Goal: Task Accomplishment & Management: Use online tool/utility

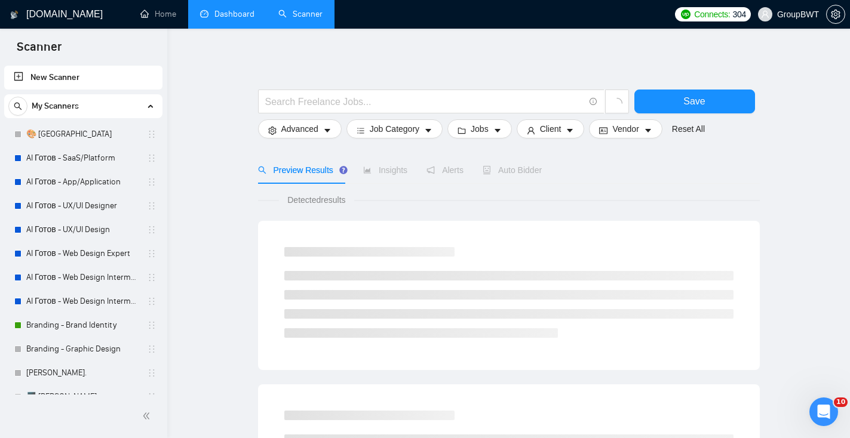
click at [232, 19] on link "Dashboard" at bounding box center [227, 14] width 54 height 10
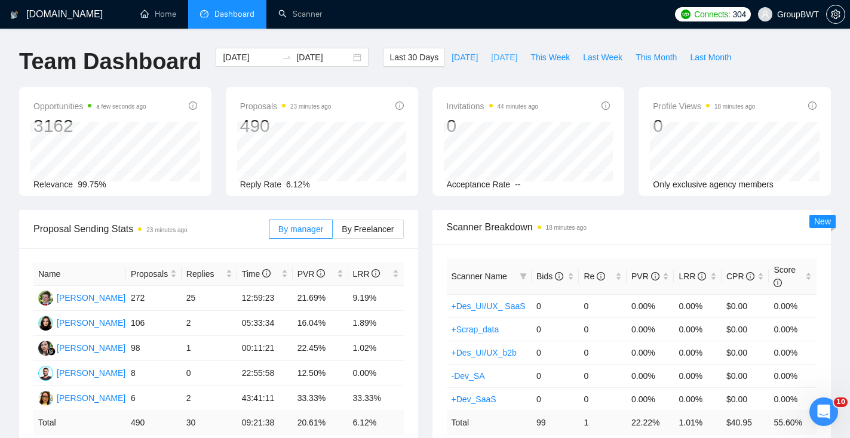
click at [506, 57] on span "[DATE]" at bounding box center [504, 57] width 26 height 13
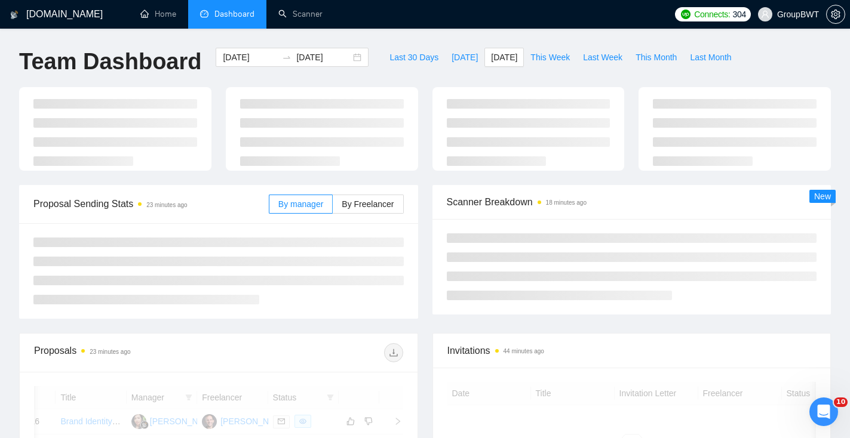
type input "[DATE]"
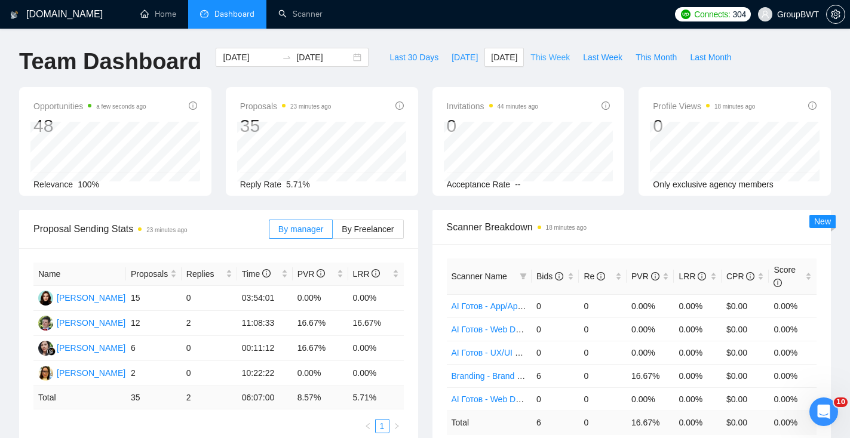
click at [566, 58] on span "This Week" at bounding box center [549, 57] width 39 height 13
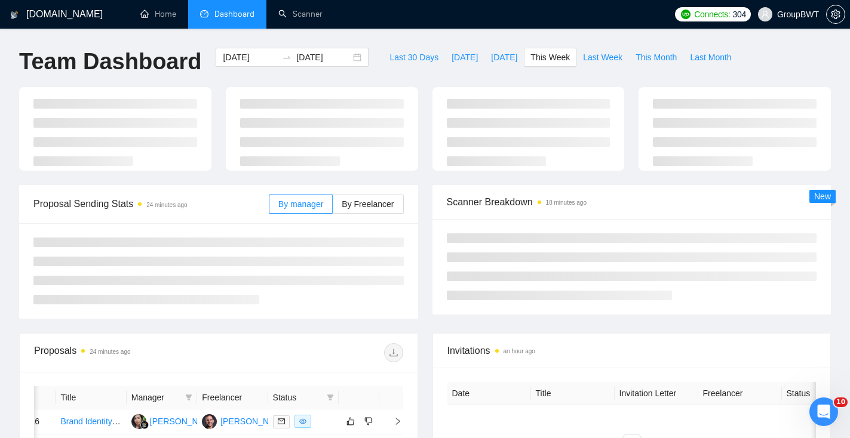
type input "[DATE]"
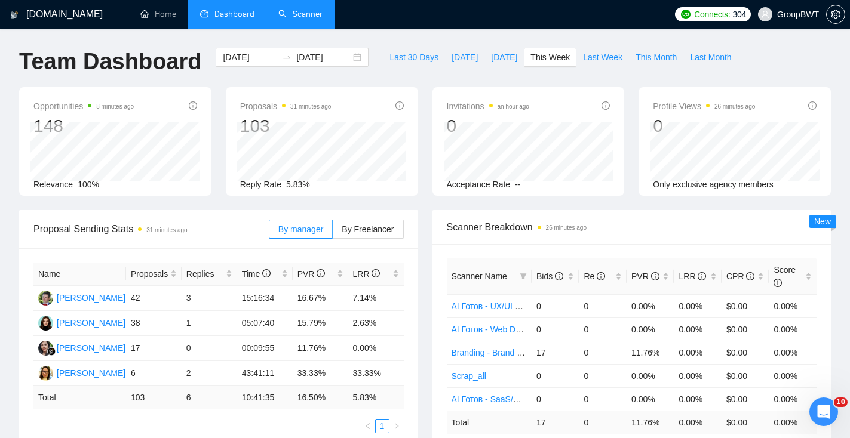
click at [298, 14] on link "Scanner" at bounding box center [300, 14] width 44 height 10
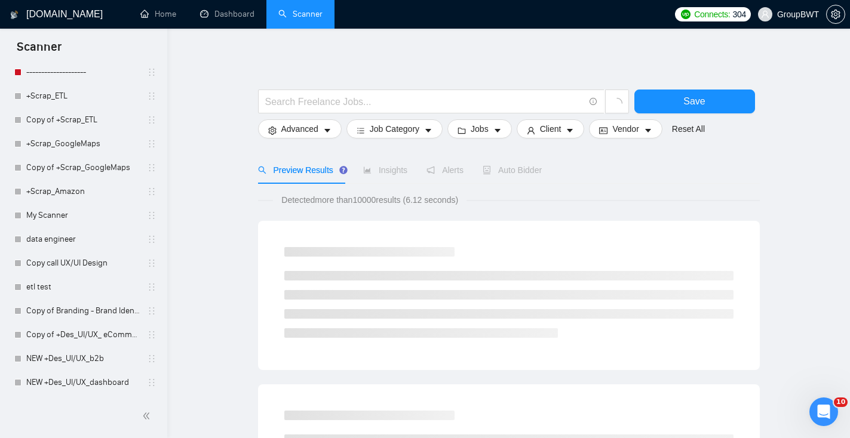
scroll to position [73, 0]
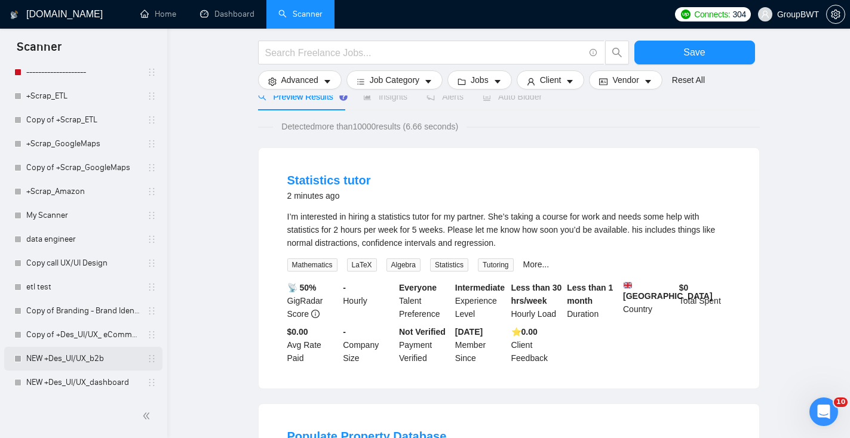
click at [85, 359] on link "NEW +Des_UI/UX_b2b" at bounding box center [82, 359] width 113 height 24
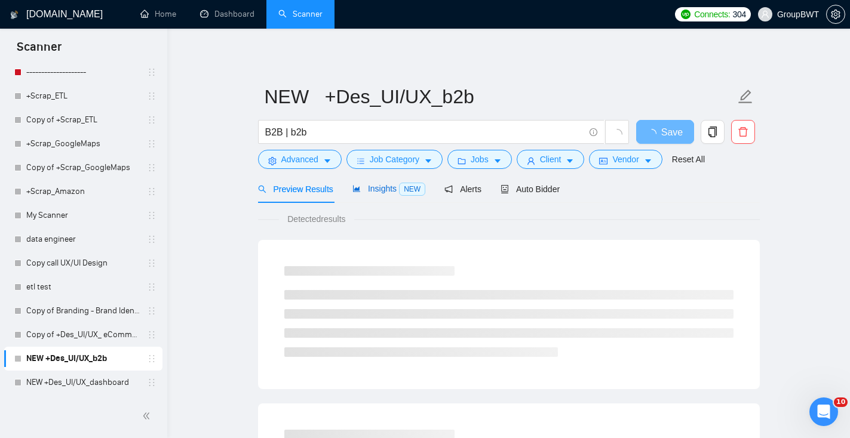
click at [391, 191] on span "Insights NEW" at bounding box center [388, 189] width 73 height 10
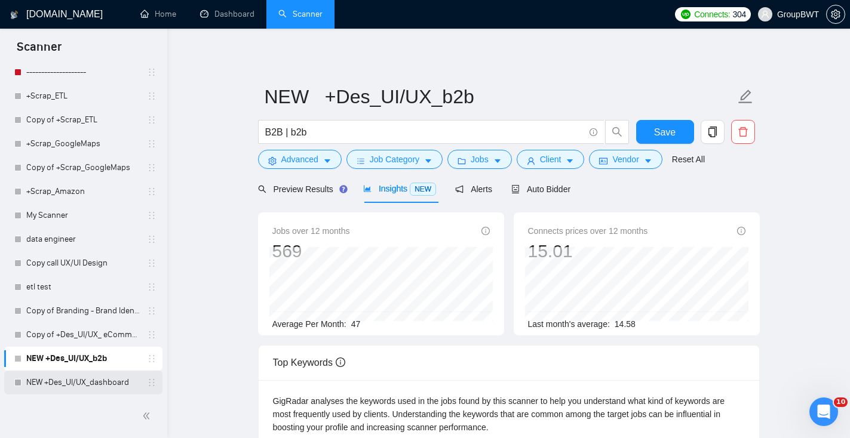
click at [41, 386] on link "NEW +Des_UI/UX_dashboard" at bounding box center [82, 383] width 113 height 24
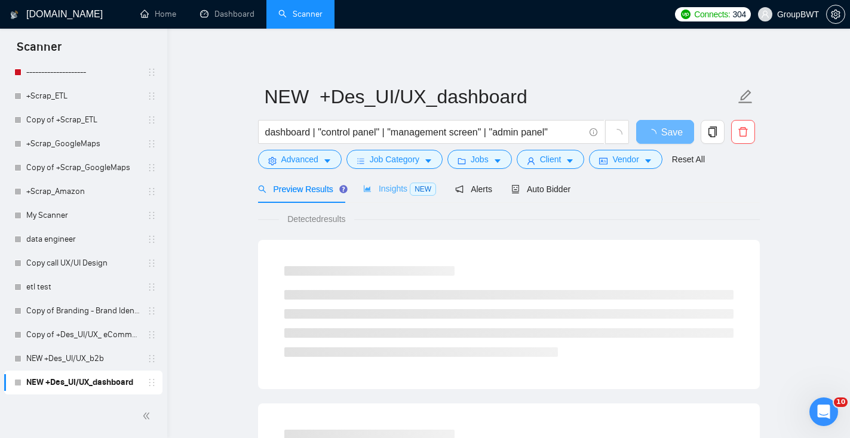
click at [395, 198] on div "Insights NEW" at bounding box center [399, 189] width 73 height 28
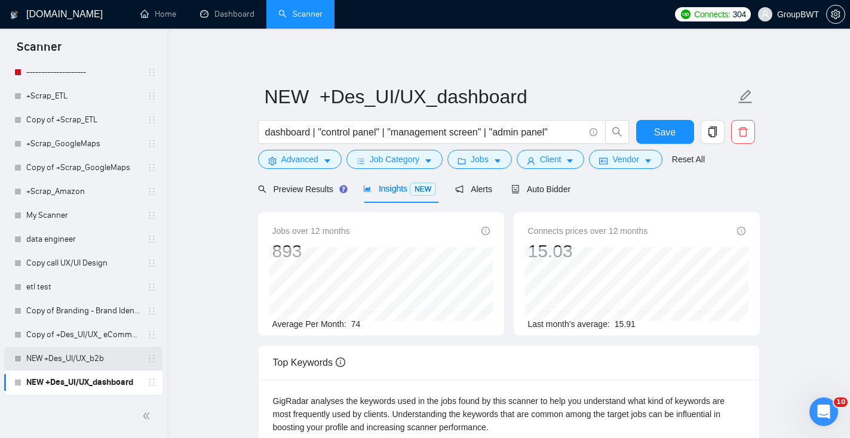
click at [109, 359] on link "NEW +Des_UI/UX_b2b" at bounding box center [82, 359] width 113 height 24
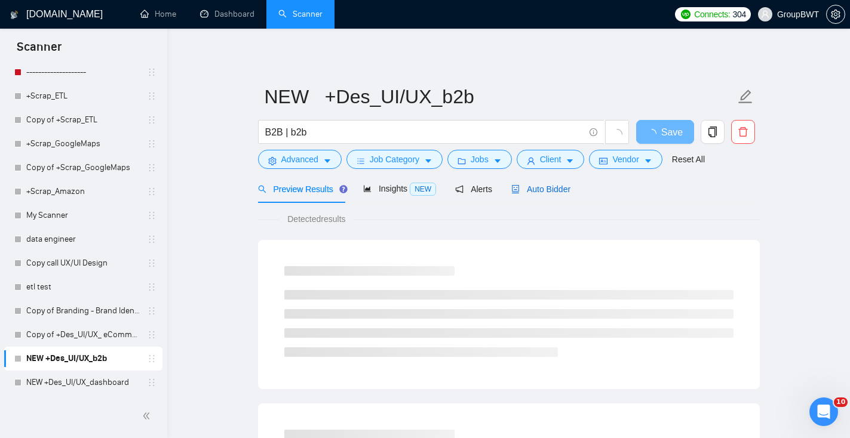
click at [553, 194] on div "Auto Bidder" at bounding box center [540, 189] width 59 height 13
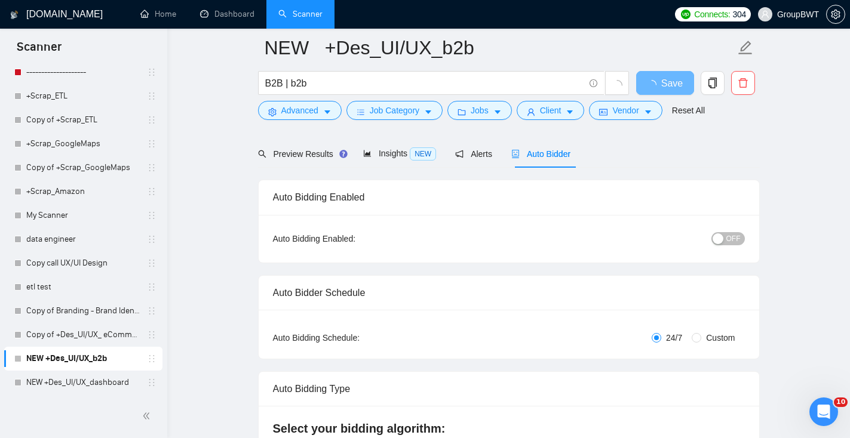
scroll to position [49, 0]
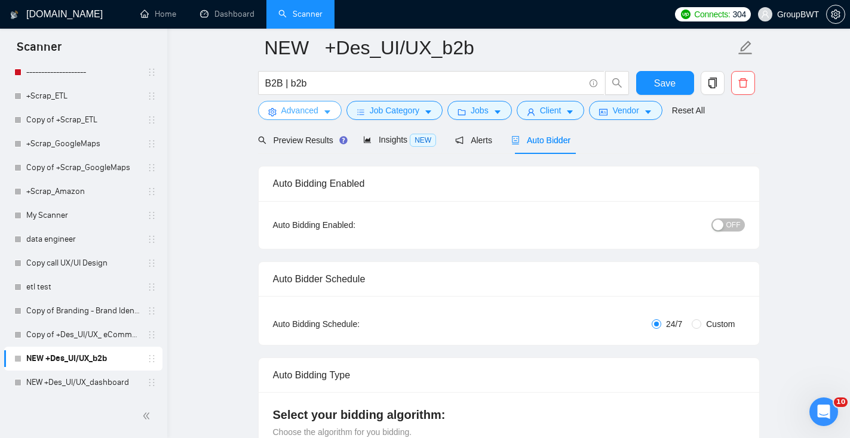
click at [306, 113] on span "Advanced" at bounding box center [299, 110] width 37 height 13
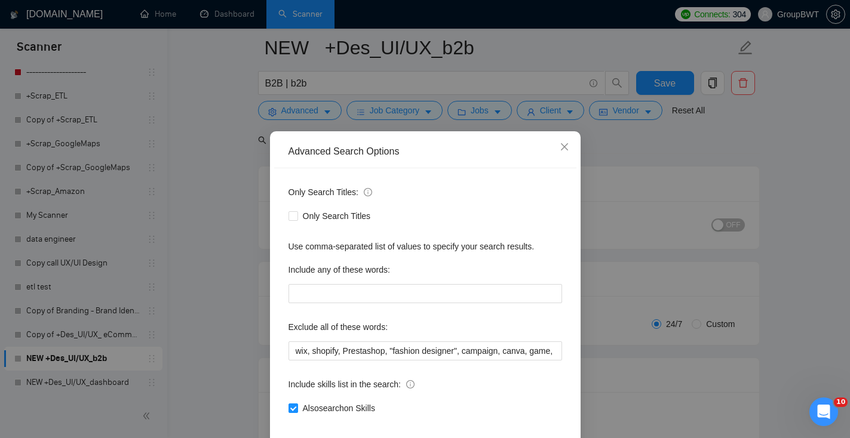
drag, startPoint x: 645, startPoint y: 131, endPoint x: 605, endPoint y: 143, distance: 41.2
click at [645, 131] on div "Advanced Search Options Only Search Titles: Only Search Titles Use comma-separa…" at bounding box center [425, 219] width 850 height 438
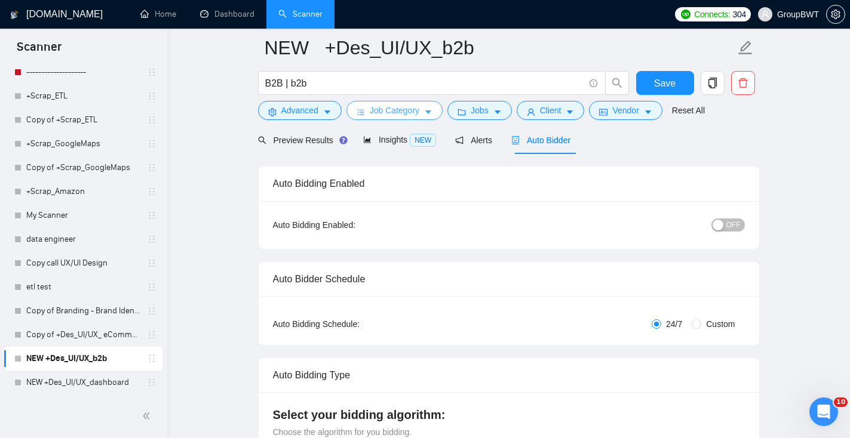
click at [368, 118] on button "Job Category" at bounding box center [394, 110] width 96 height 19
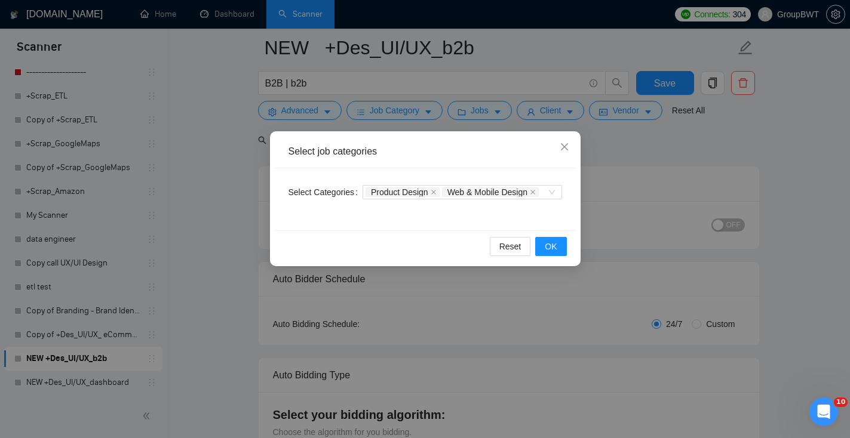
click at [622, 141] on div "Select job categories Select Categories Product Design Web & Mobile Design Rese…" at bounding box center [425, 219] width 850 height 438
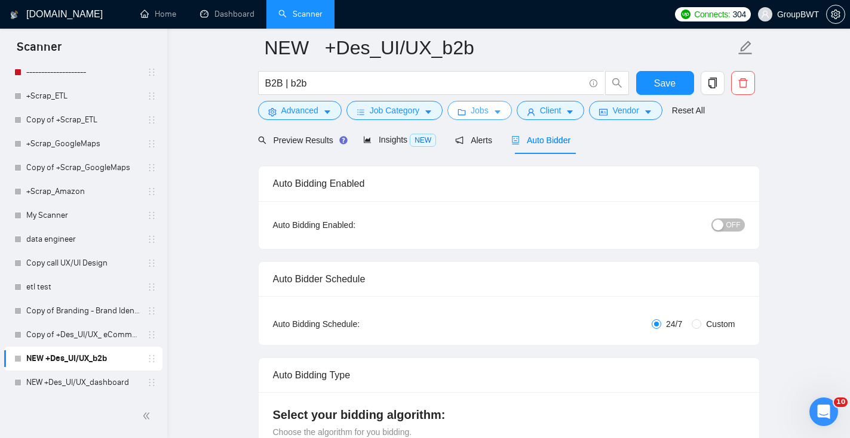
click at [493, 107] on button "Jobs" at bounding box center [479, 110] width 64 height 19
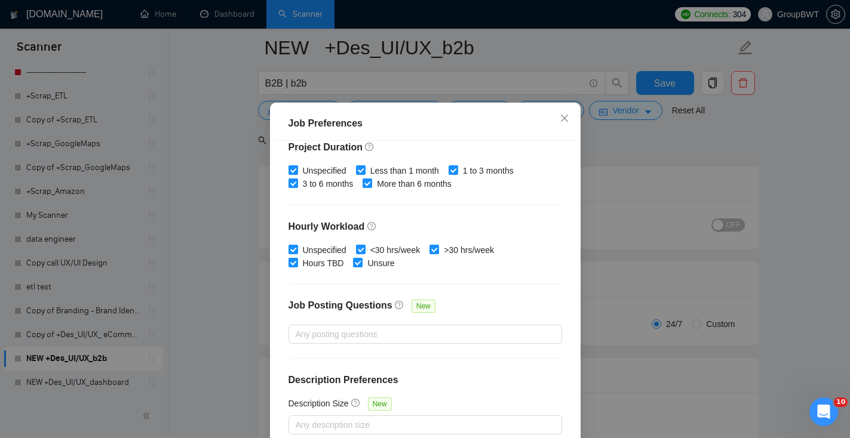
scroll to position [82, 0]
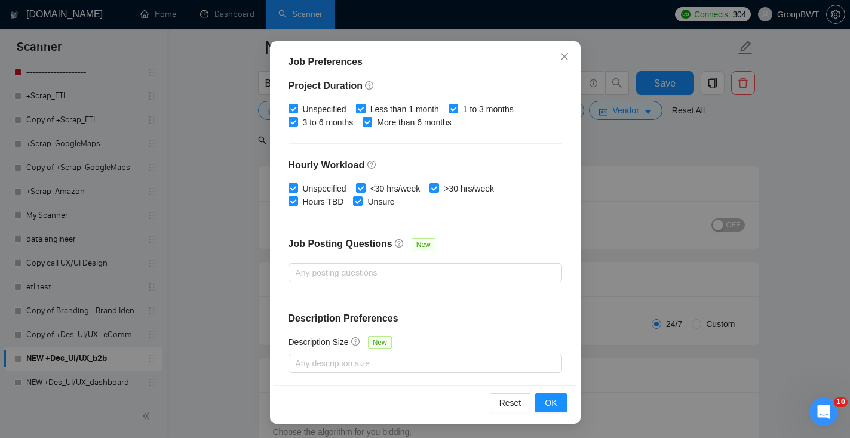
click at [623, 152] on div "Job Preferences Budget Project Type All Fixed Price Hourly Rate Fixed Price Bud…" at bounding box center [425, 219] width 850 height 438
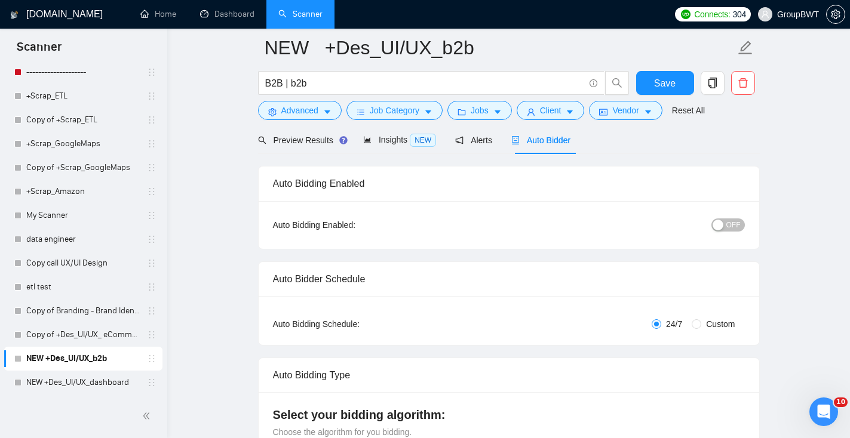
scroll to position [31, 0]
click at [561, 111] on span "Client" at bounding box center [550, 110] width 21 height 13
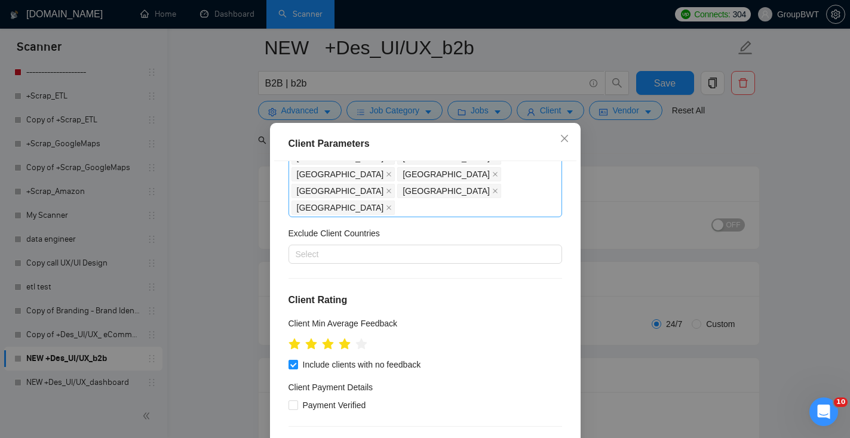
scroll to position [616, 0]
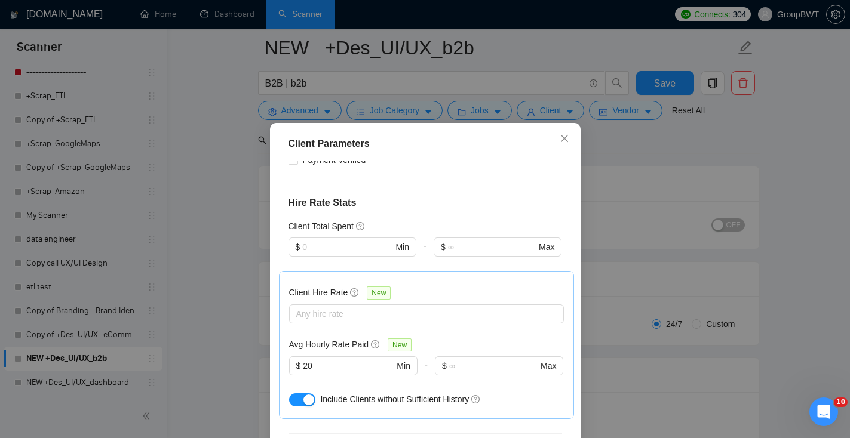
click at [616, 170] on div "Client Parameters Client Location Include Client Countries [GEOGRAPHIC_DATA] [G…" at bounding box center [425, 219] width 850 height 438
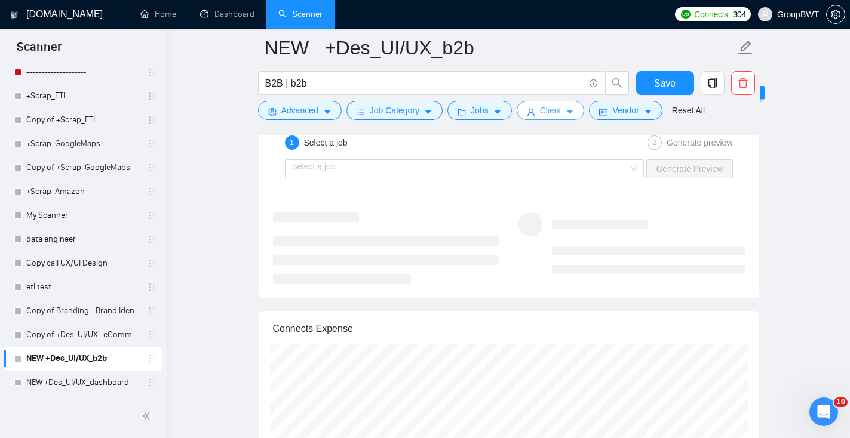
scroll to position [2393, 0]
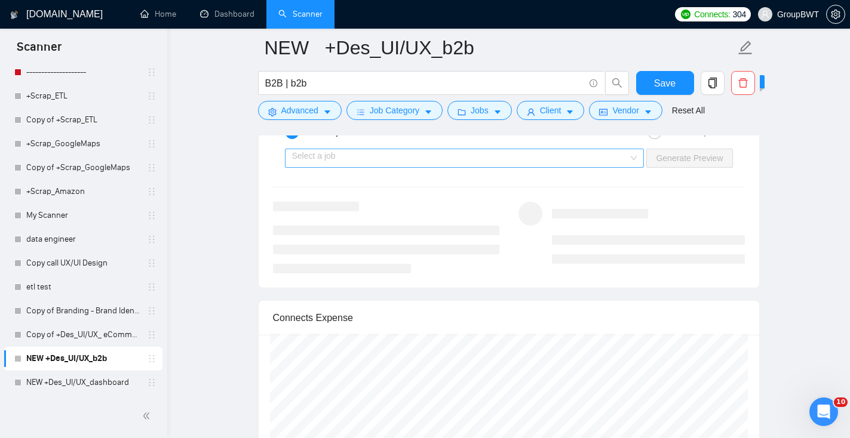
click at [533, 162] on input "search" at bounding box center [460, 158] width 337 height 18
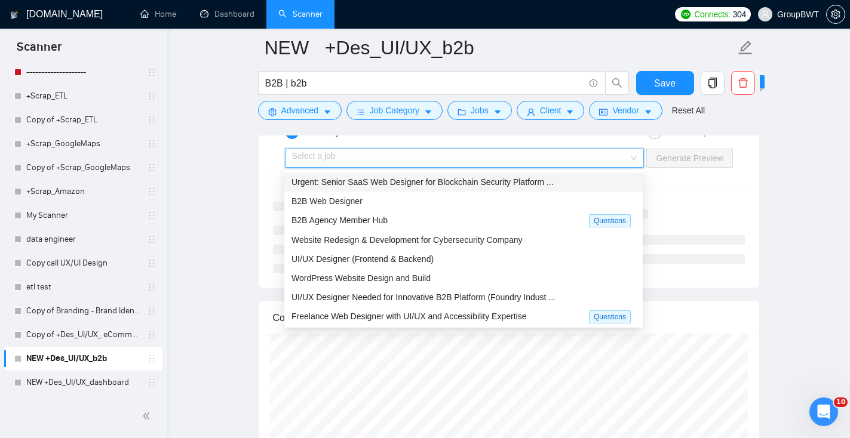
click at [472, 182] on span "Urgent: Senior SaaS Web Designer for Blockchain Security Platform ..." at bounding box center [422, 182] width 262 height 10
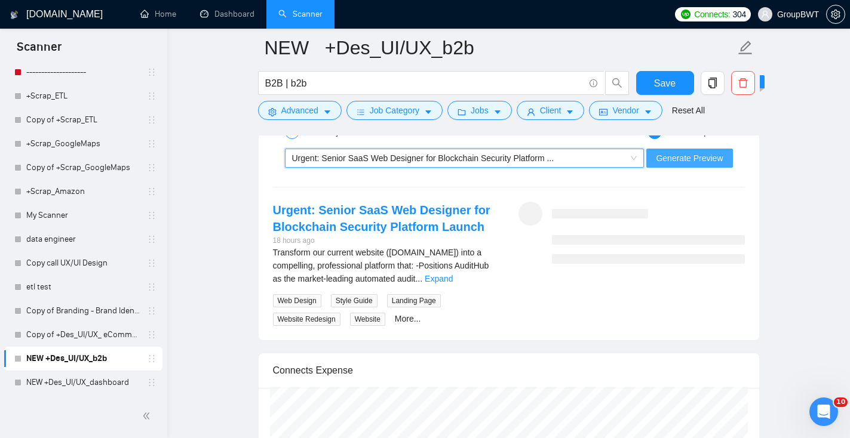
click at [699, 156] on span "Generate Preview" at bounding box center [689, 158] width 67 height 13
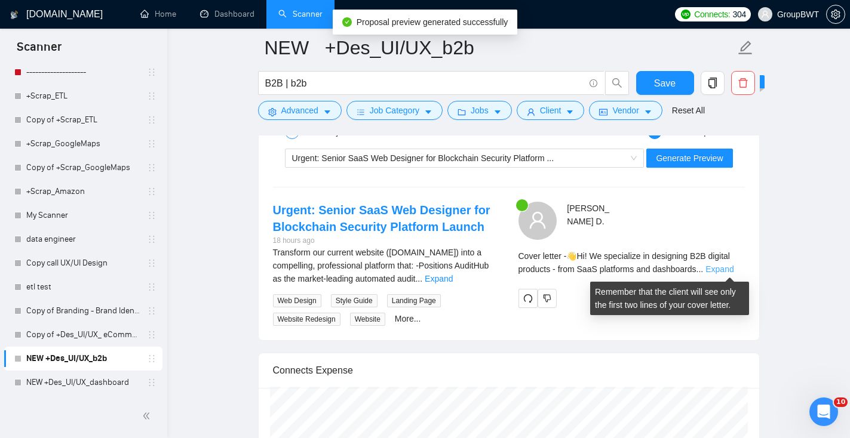
click at [733, 265] on link "Expand" at bounding box center [719, 270] width 28 height 10
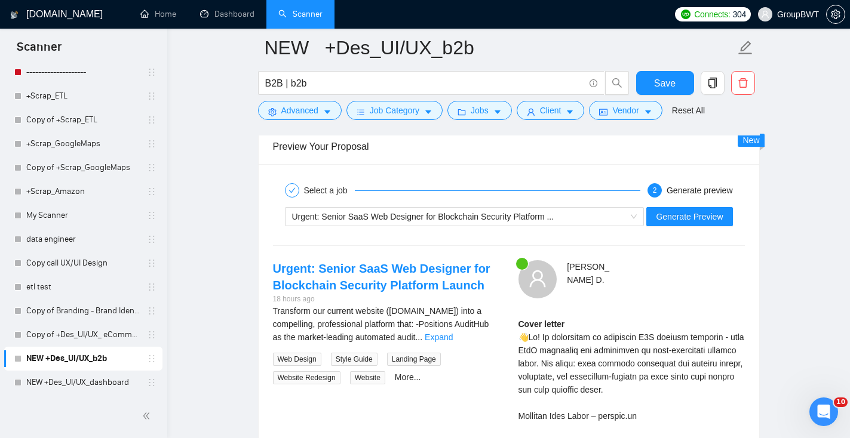
scroll to position [2336, 0]
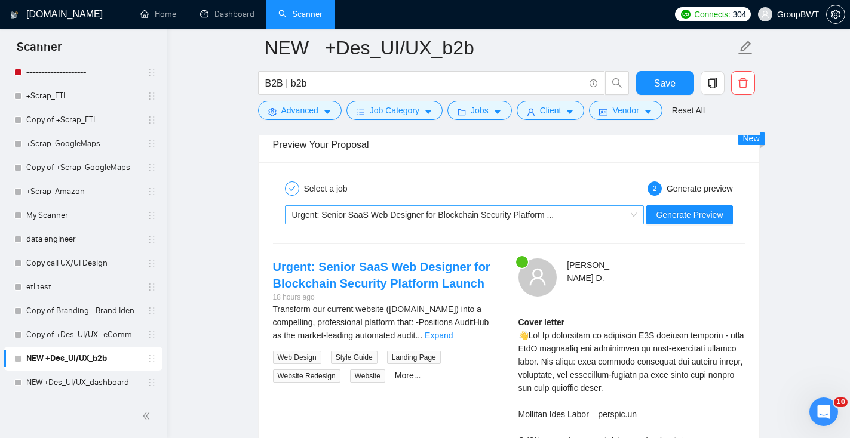
click at [578, 210] on div "Urgent: Senior SaaS Web Designer for Blockchain Security Platform ..." at bounding box center [459, 215] width 334 height 18
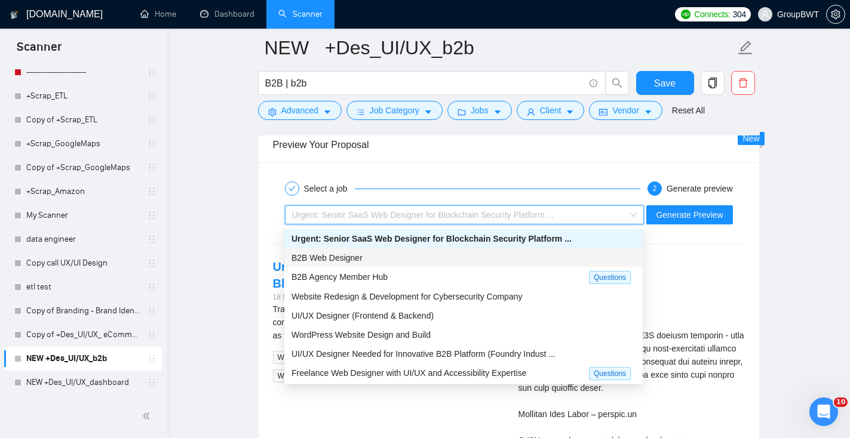
click at [481, 264] on div "B2B Web Designer" at bounding box center [463, 257] width 358 height 19
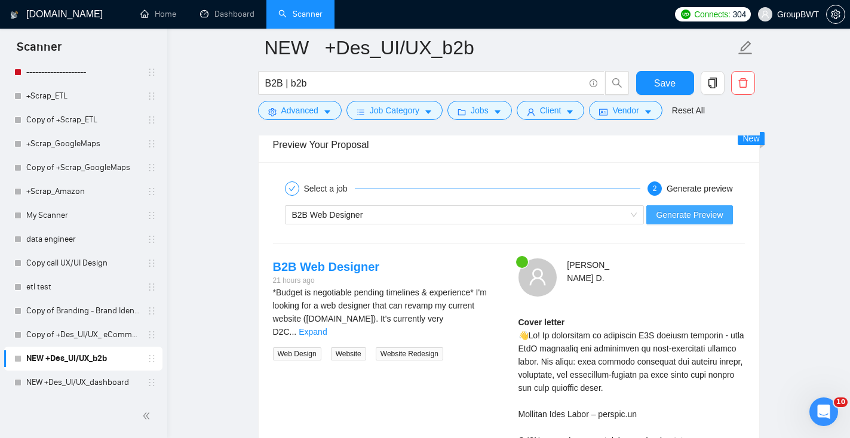
click at [666, 217] on span "Generate Preview" at bounding box center [689, 214] width 67 height 13
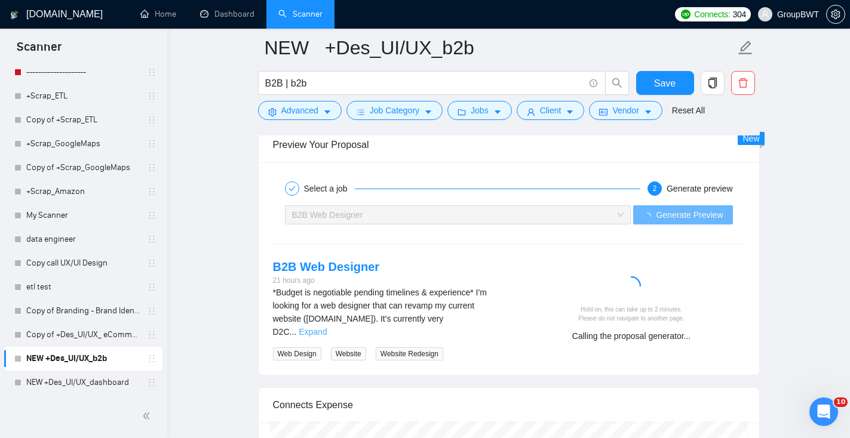
click at [488, 313] on div "*Budget is negotiable pending timelines & experience* I'm looking for a web des…" at bounding box center [386, 312] width 226 height 53
click at [327, 327] on link "Expand" at bounding box center [313, 332] width 28 height 10
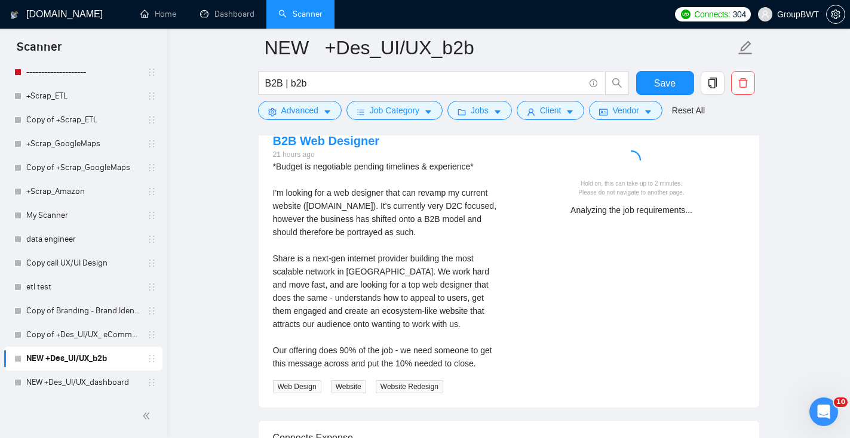
scroll to position [2475, 0]
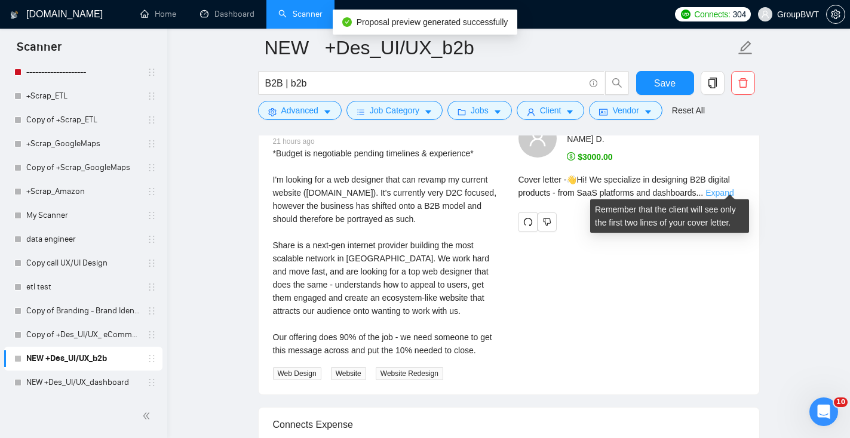
click at [733, 189] on link "Expand" at bounding box center [719, 193] width 28 height 10
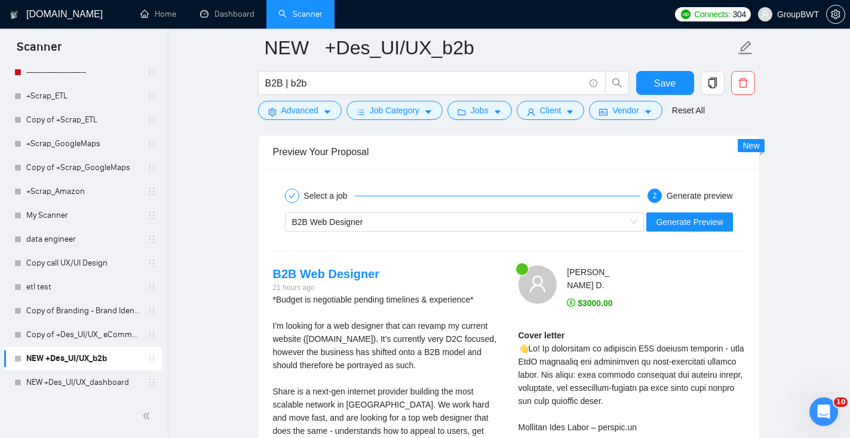
scroll to position [2322, 0]
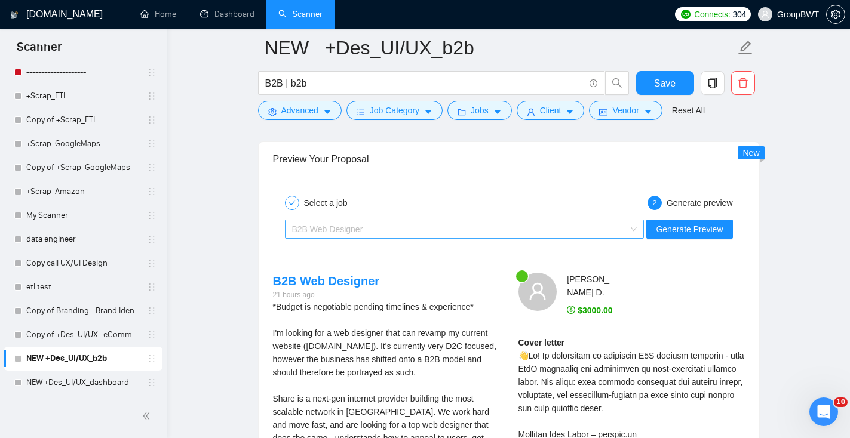
click at [586, 225] on div "B2B Web Designer" at bounding box center [459, 229] width 334 height 18
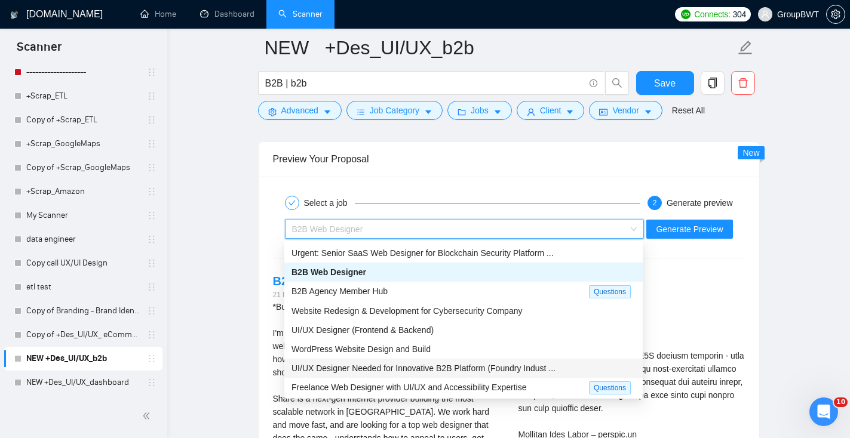
click at [447, 368] on span "UI/UX Designer Needed for Innovative B2B Platform (Foundry Indust ..." at bounding box center [423, 369] width 264 height 10
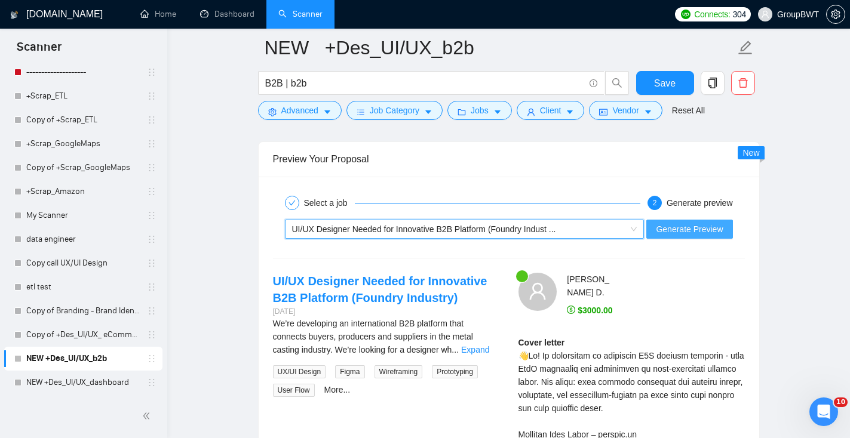
click at [697, 232] on span "Generate Preview" at bounding box center [689, 229] width 67 height 13
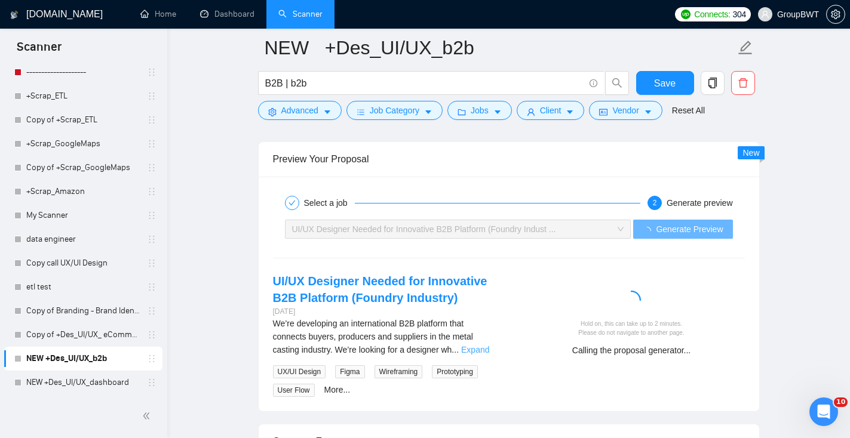
click at [486, 349] on link "Expand" at bounding box center [475, 350] width 28 height 10
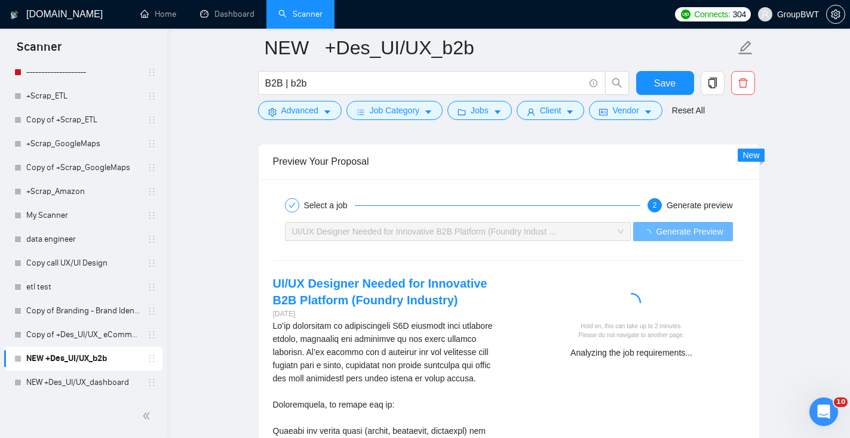
scroll to position [2320, 0]
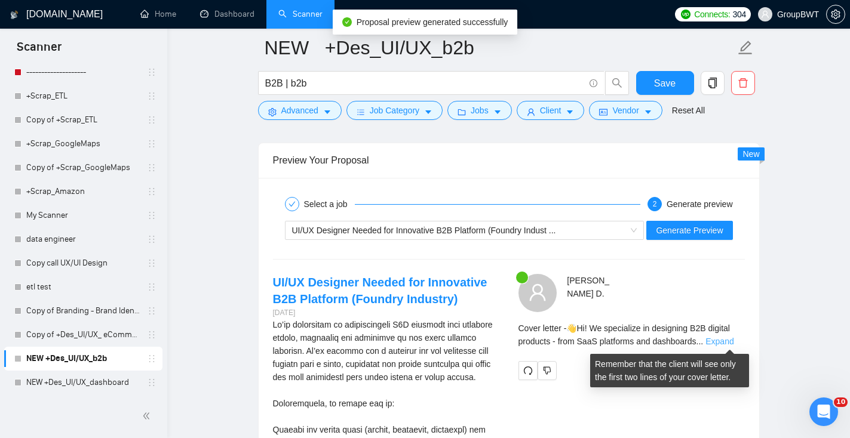
click at [729, 340] on link "Expand" at bounding box center [719, 342] width 28 height 10
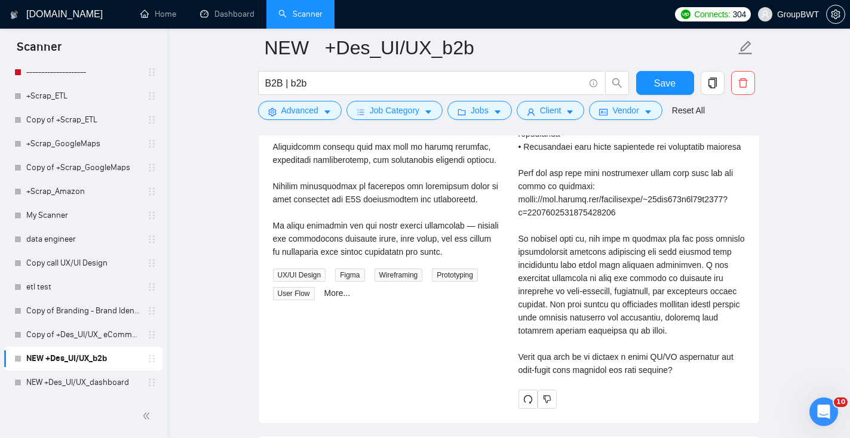
scroll to position [2778, 0]
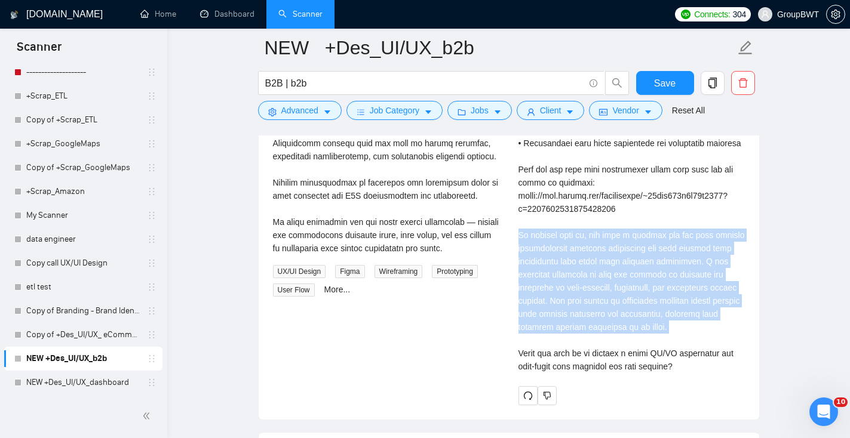
drag, startPoint x: 519, startPoint y: 233, endPoint x: 727, endPoint y: 337, distance: 232.9
click at [727, 338] on div "Cover letter" at bounding box center [631, 123] width 226 height 499
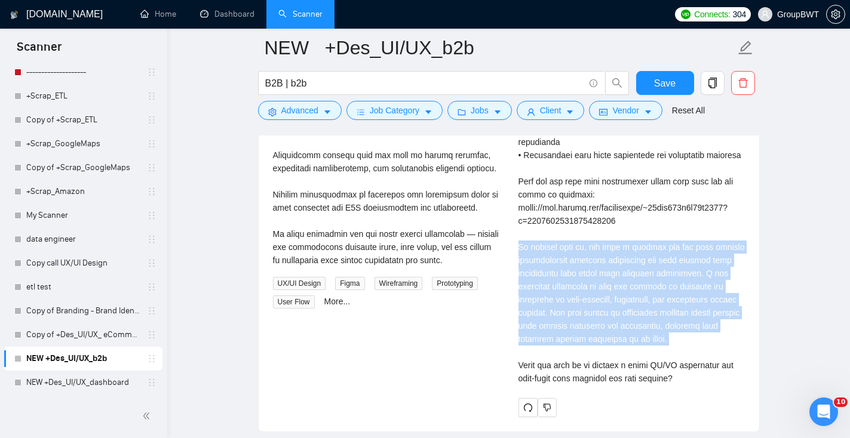
scroll to position [2766, 0]
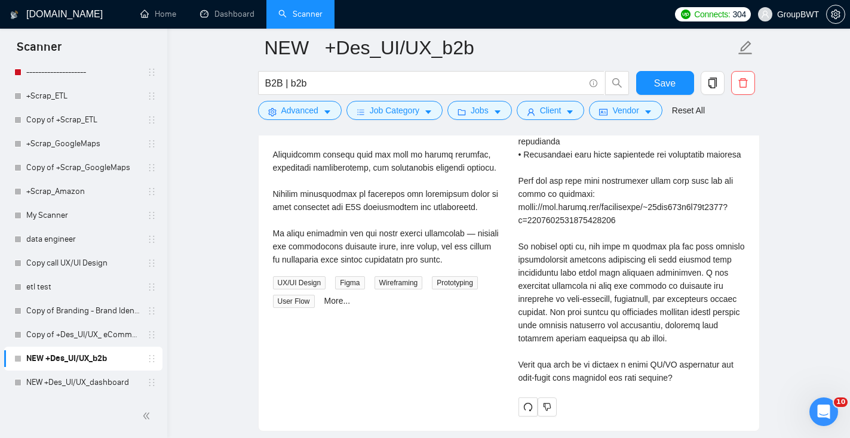
click at [673, 358] on div "Cover letter" at bounding box center [631, 134] width 226 height 499
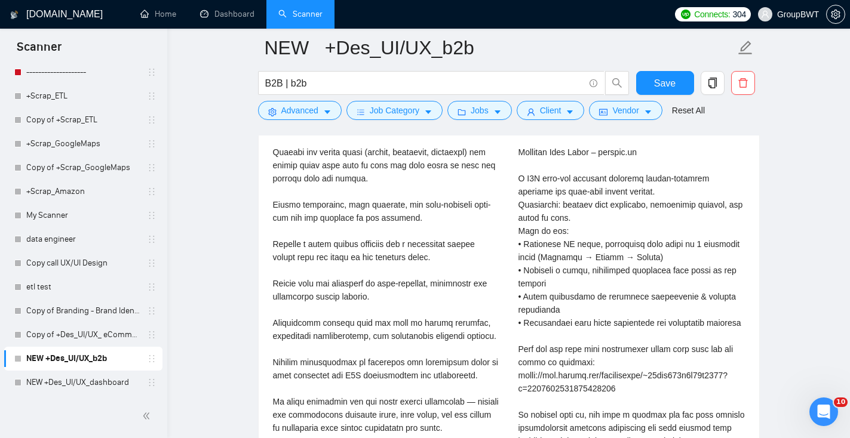
scroll to position [2600, 0]
